Goal: Transaction & Acquisition: Purchase product/service

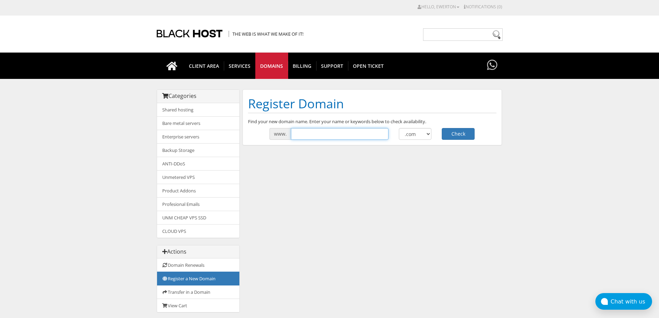
click at [312, 138] on input "text" at bounding box center [340, 134] width 98 height 12
type input "crefisaemprestimos"
click at [442, 128] on button "Check" at bounding box center [458, 134] width 33 height 12
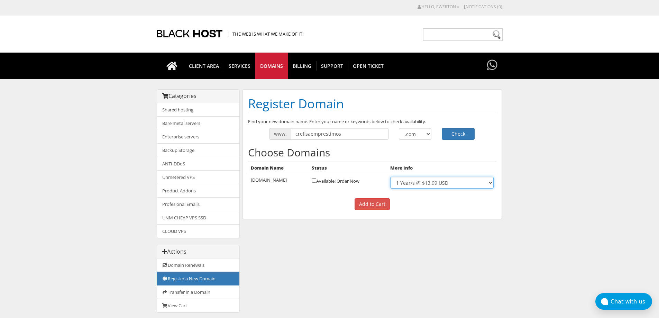
click at [413, 186] on select "1 Year/s @ $13.99 USD" at bounding box center [441, 183] width 103 height 12
click at [424, 182] on select "1 Year/s @ $13.99 USD" at bounding box center [441, 183] width 103 height 12
click at [323, 204] on p "Add to Cart" at bounding box center [372, 204] width 249 height 12
click at [316, 182] on input "checkbox" at bounding box center [314, 180] width 4 height 4
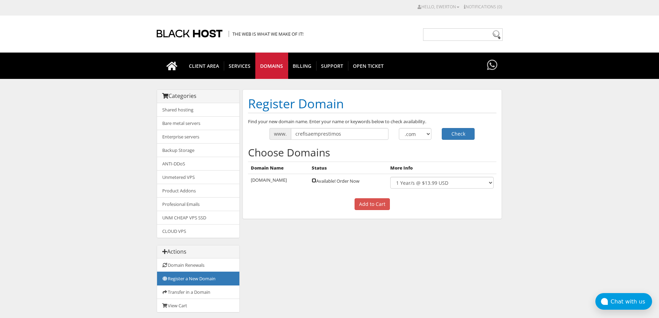
checkbox input "true"
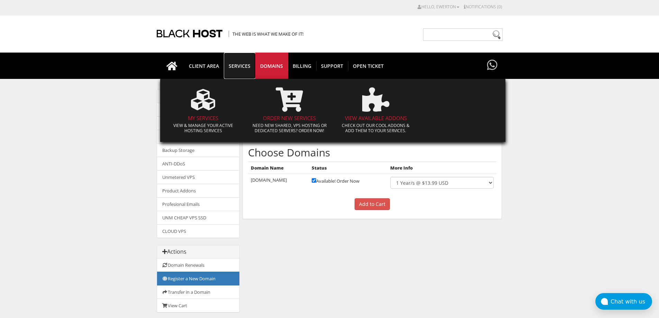
click at [238, 72] on link "SERVICES" at bounding box center [240, 66] width 32 height 26
